Goal: Register for event/course

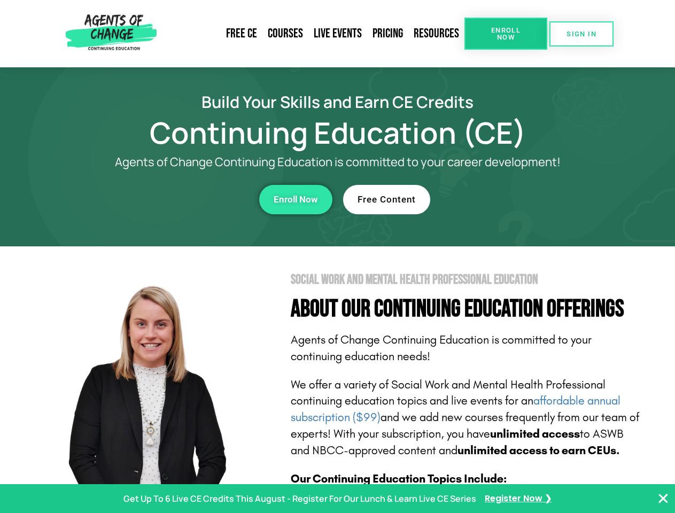
click at [337, 256] on section "Social Work and Mental Health Professional Education About Our Continuing Educa…" at bounding box center [337, 470] width 675 height 449
click at [506, 34] on span "Enroll Now" at bounding box center [505, 34] width 49 height 14
click at [581, 34] on span "SIGN IN" at bounding box center [581, 33] width 30 height 7
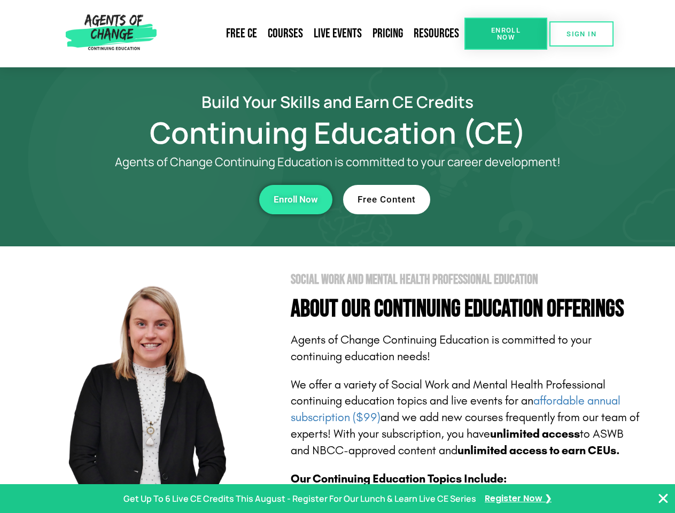
click at [185, 199] on div "Enroll Now" at bounding box center [185, 199] width 294 height 29
click at [296, 199] on span "Enroll Now" at bounding box center [296, 199] width 44 height 9
